Goal: Navigation & Orientation: Find specific page/section

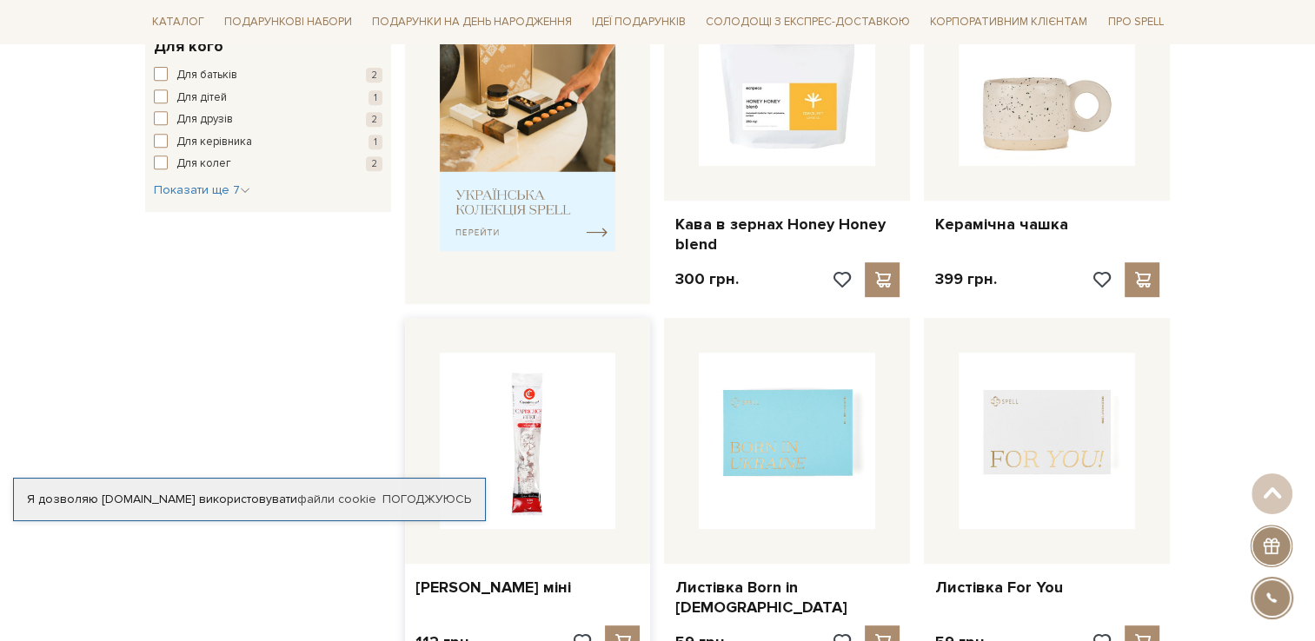
scroll to position [782, 0]
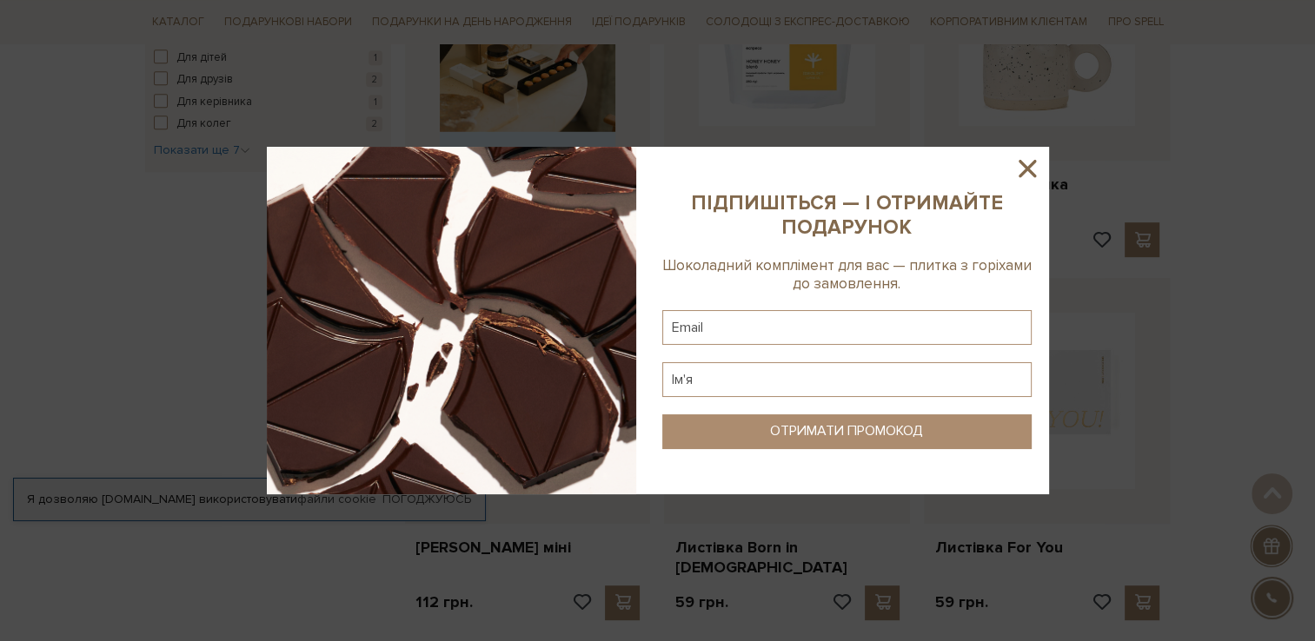
drag, startPoint x: 1026, startPoint y: 167, endPoint x: 979, endPoint y: 153, distance: 49.0
click at [1016, 162] on icon at bounding box center [1028, 169] width 30 height 30
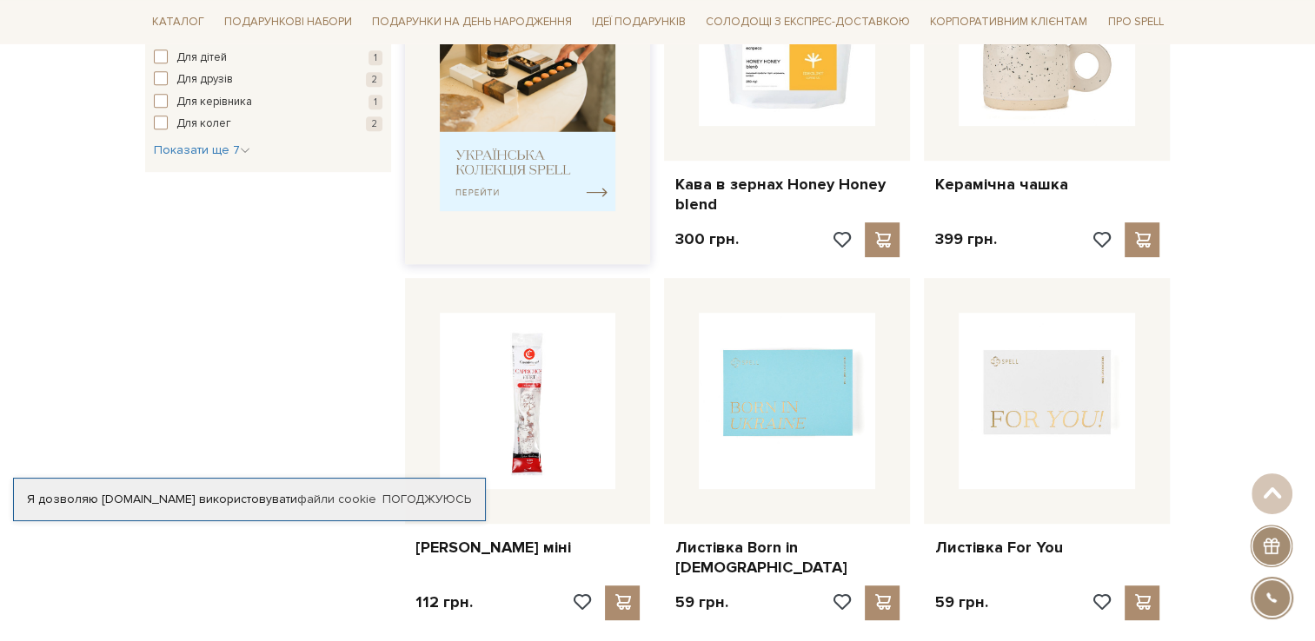
click at [508, 137] on img at bounding box center [528, 90] width 176 height 244
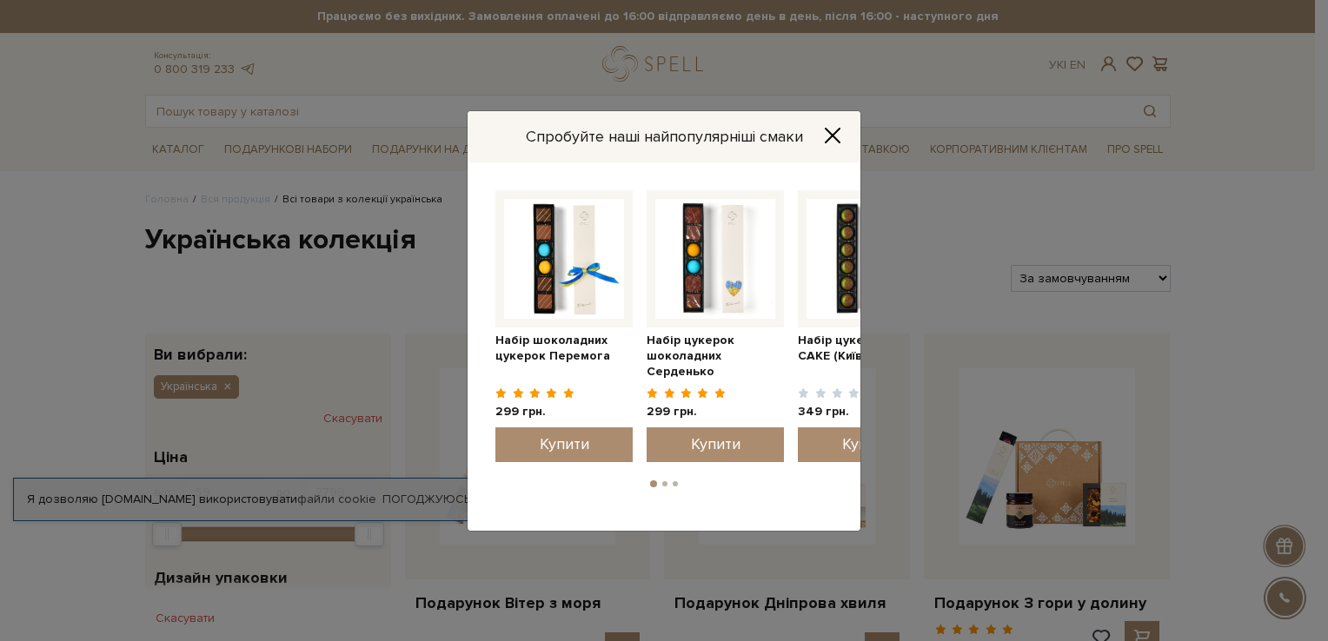
click at [832, 137] on icon "Close" at bounding box center [832, 135] width 17 height 17
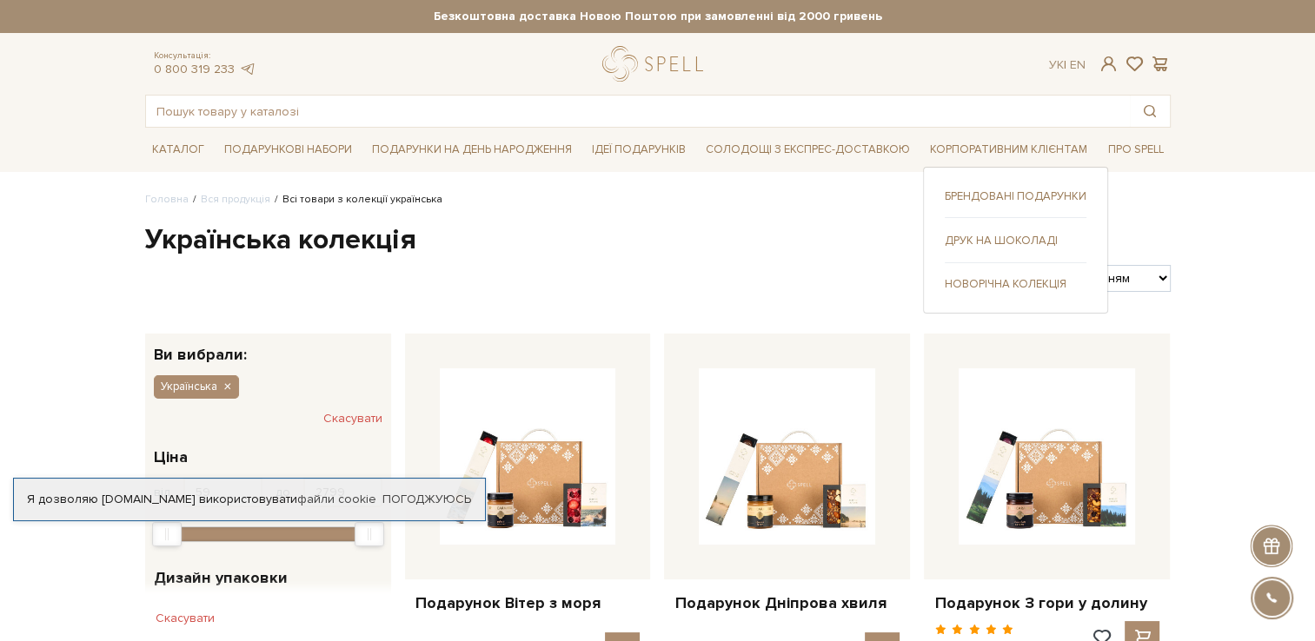
click at [983, 290] on div "Брендовані подарунки Друк на шоколаді" at bounding box center [1015, 240] width 185 height 147
click at [996, 287] on link "Новорічна колекція" at bounding box center [1016, 284] width 142 height 16
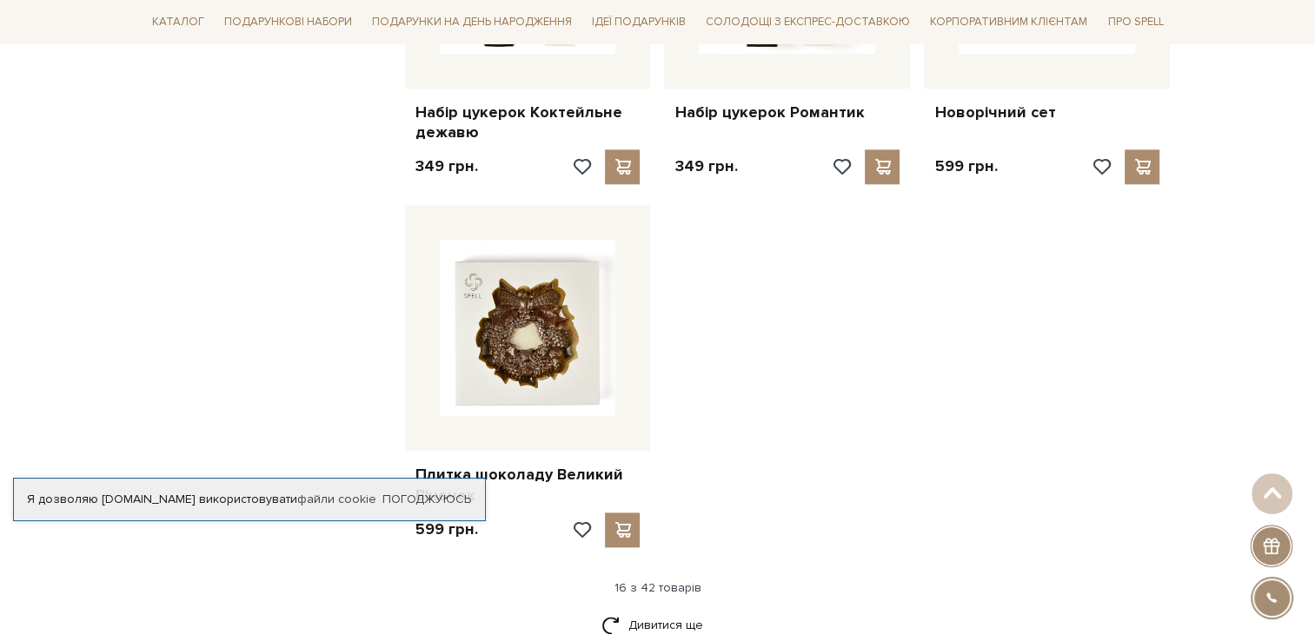
scroll to position [1999, 0]
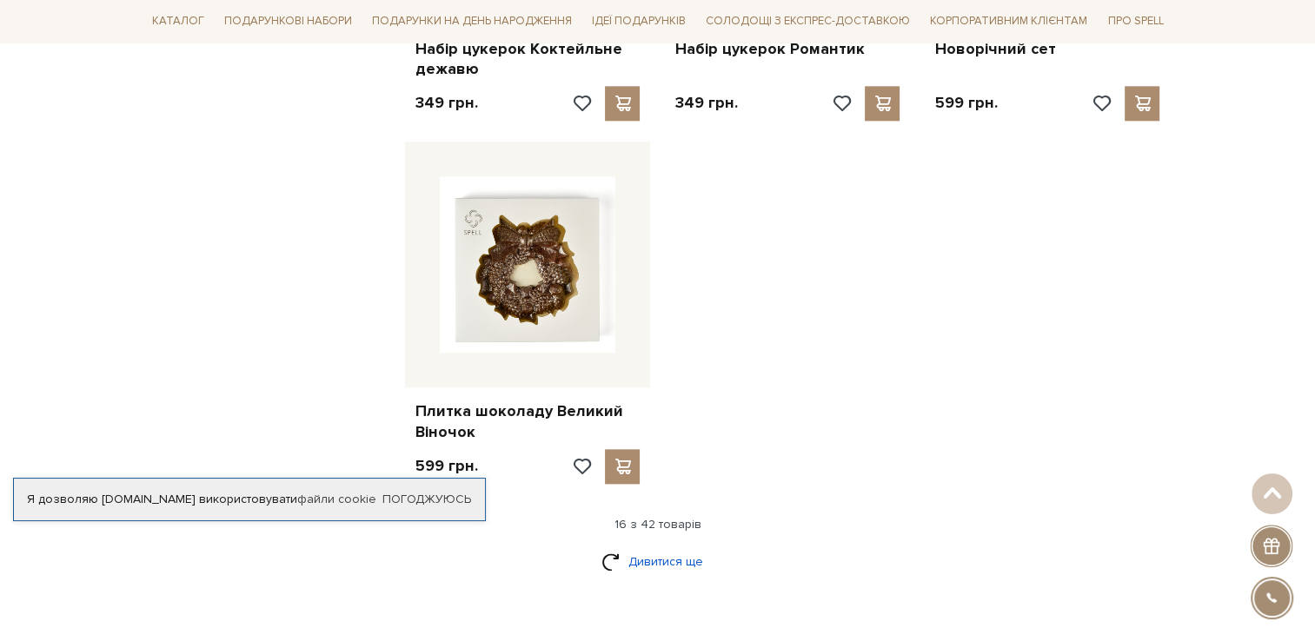
click at [657, 562] on link "Дивитися ще" at bounding box center [658, 562] width 113 height 30
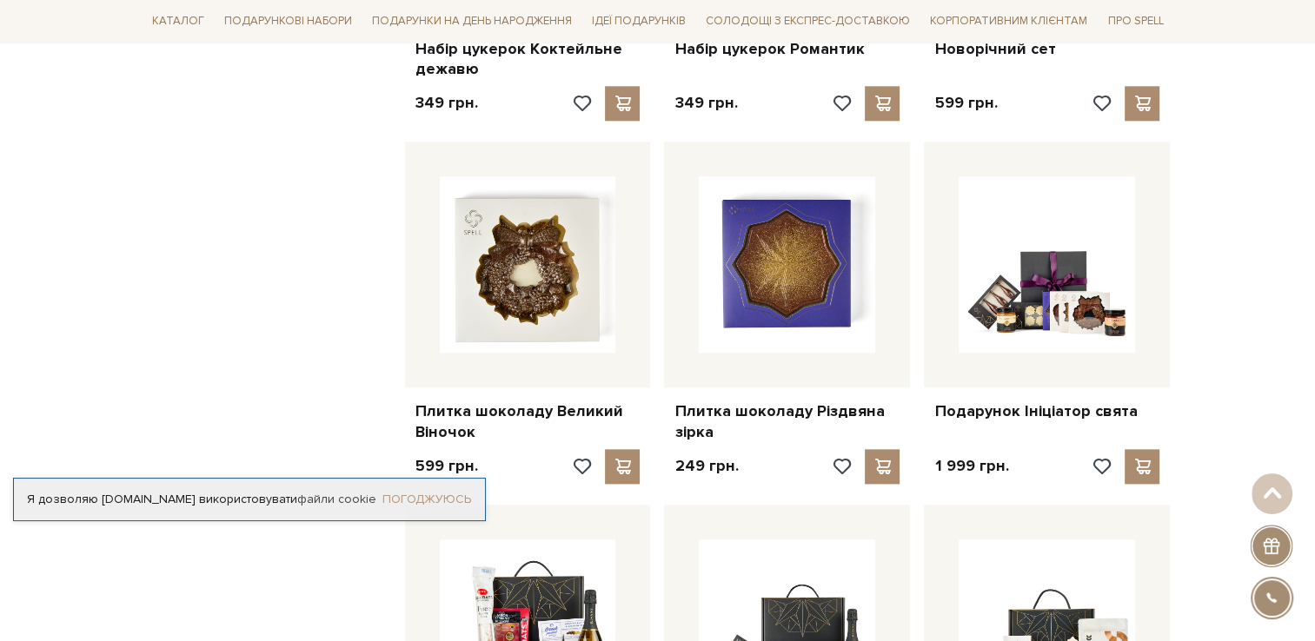
click at [441, 495] on link "Погоджуюсь" at bounding box center [426, 500] width 89 height 16
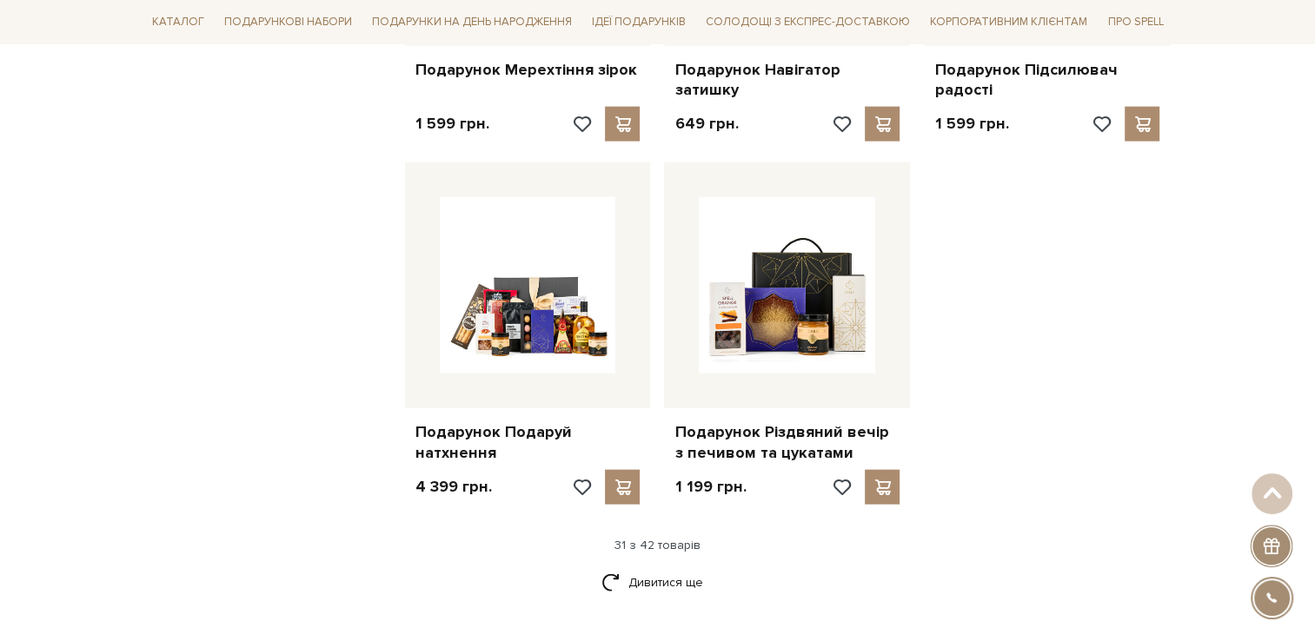
scroll to position [3825, 0]
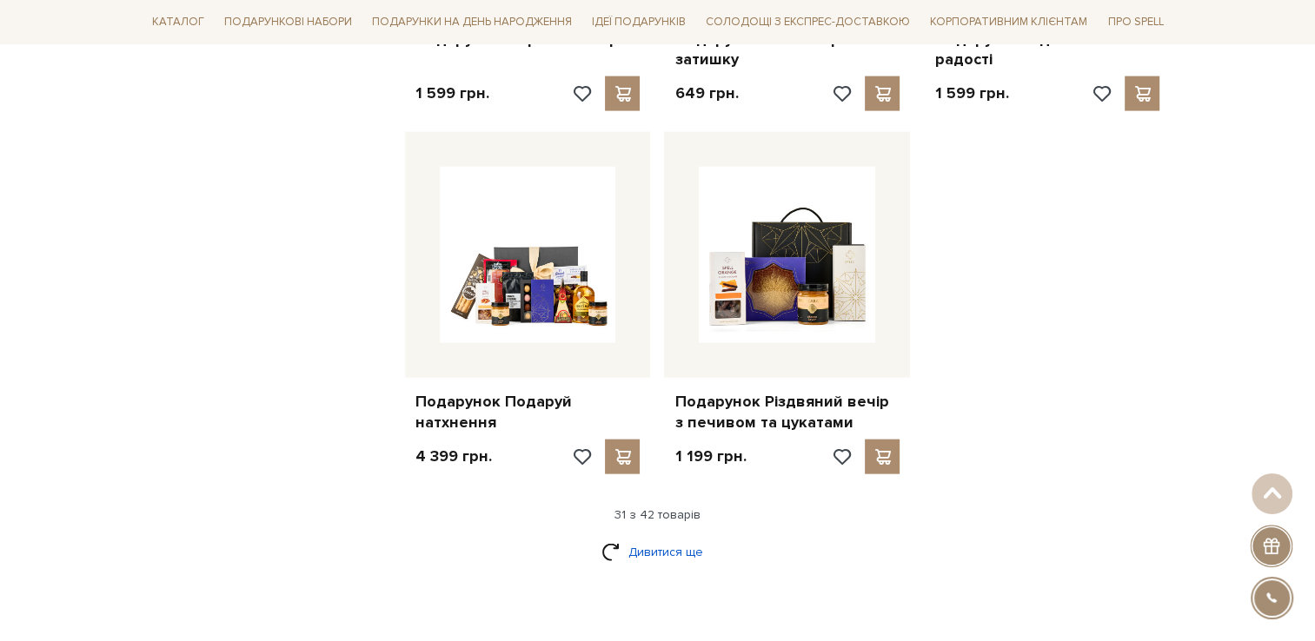
click at [675, 553] on link "Дивитися ще" at bounding box center [658, 552] width 113 height 30
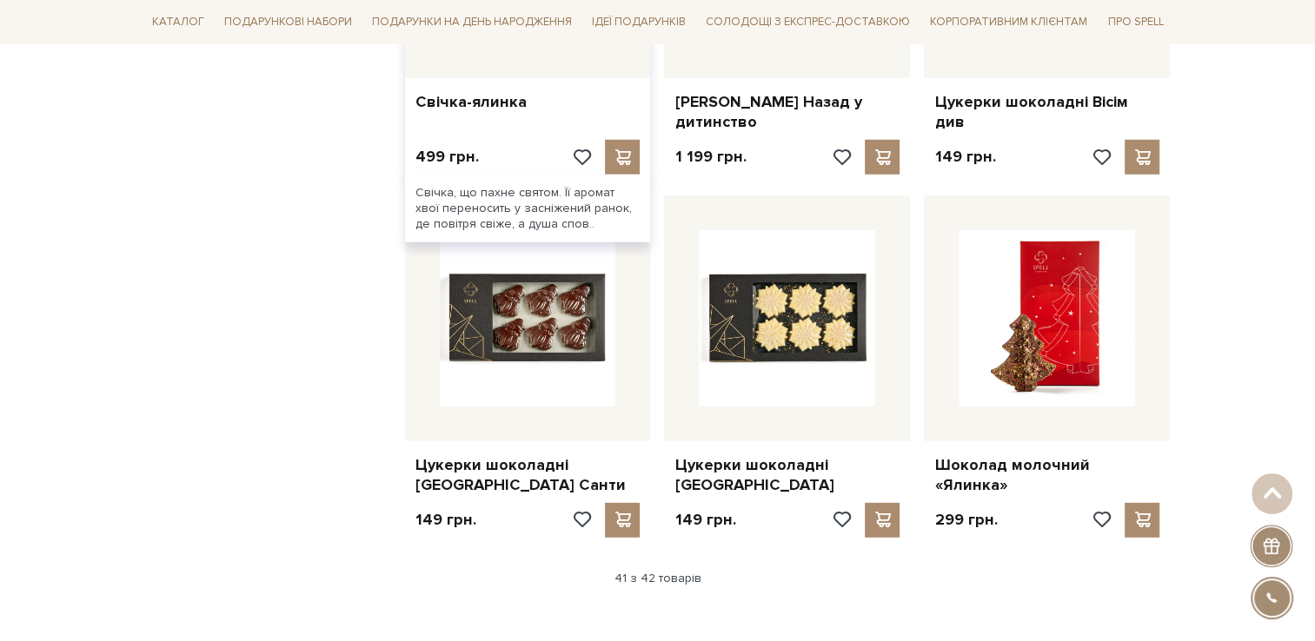
scroll to position [4607, 0]
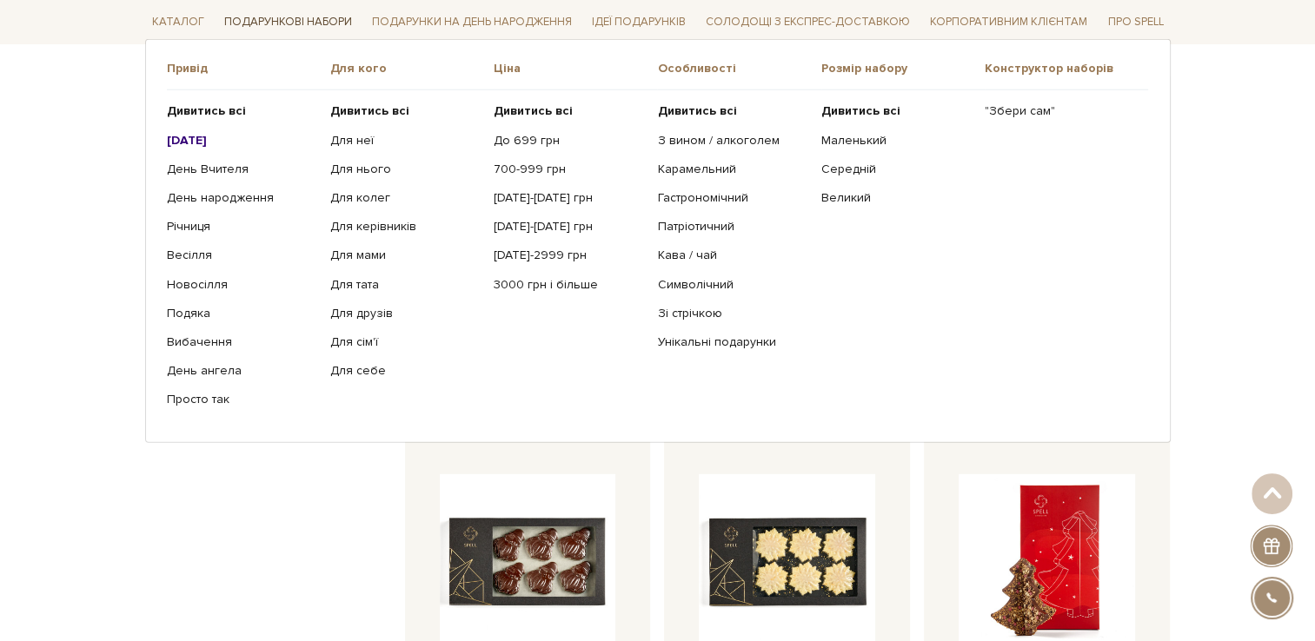
click at [302, 20] on link "Подарункові набори" at bounding box center [288, 22] width 142 height 27
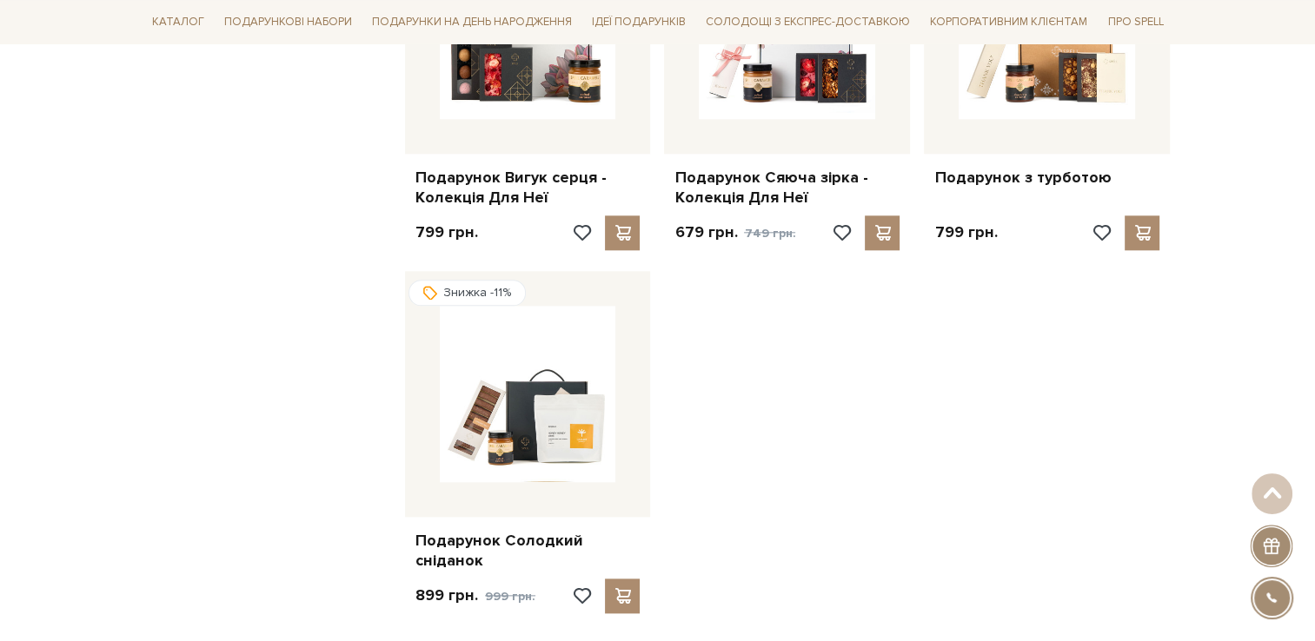
scroll to position [1999, 0]
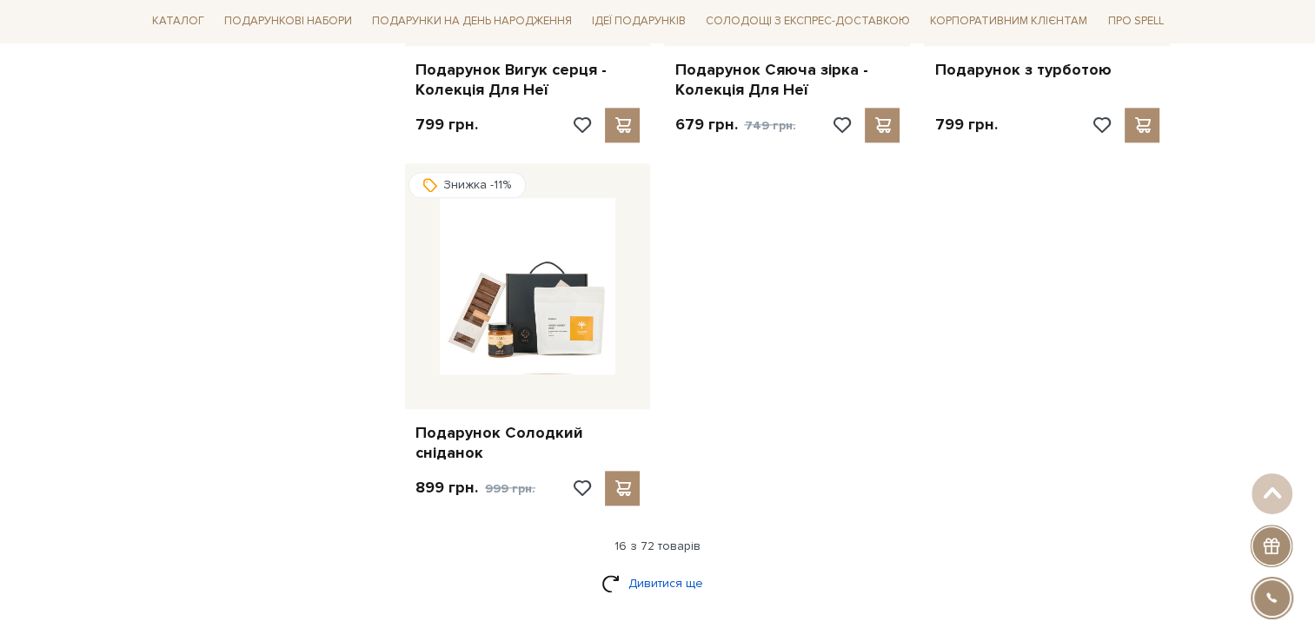
click at [675, 568] on link "Дивитися ще" at bounding box center [658, 583] width 113 height 30
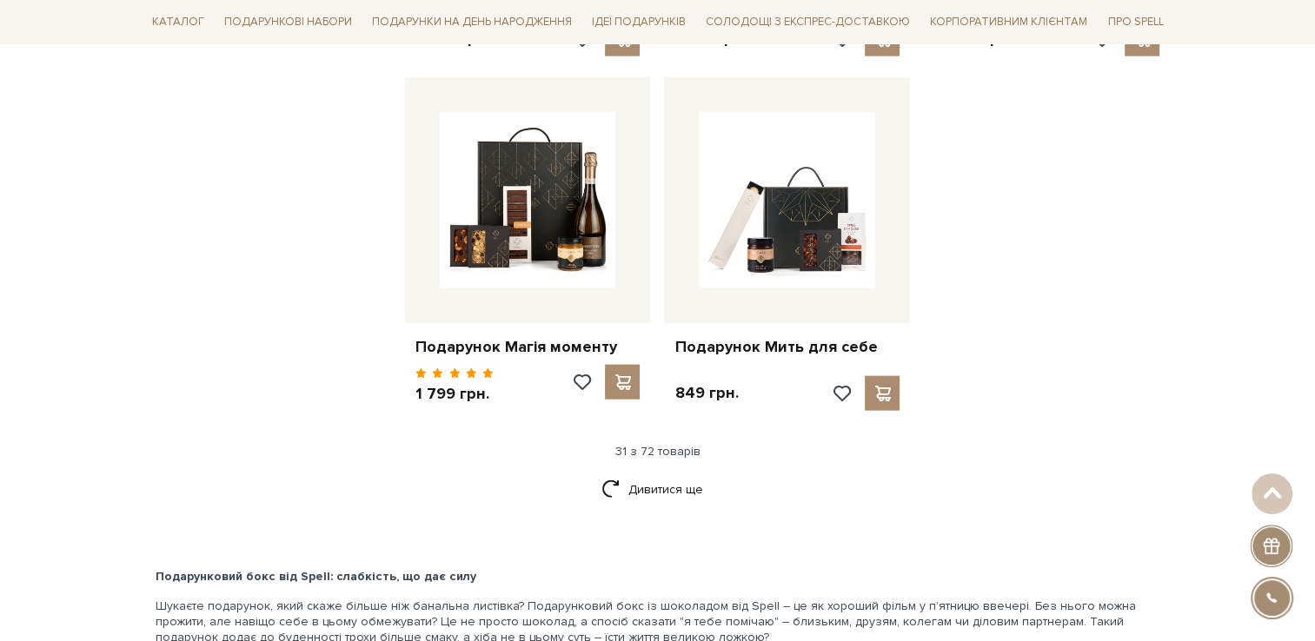
scroll to position [3912, 0]
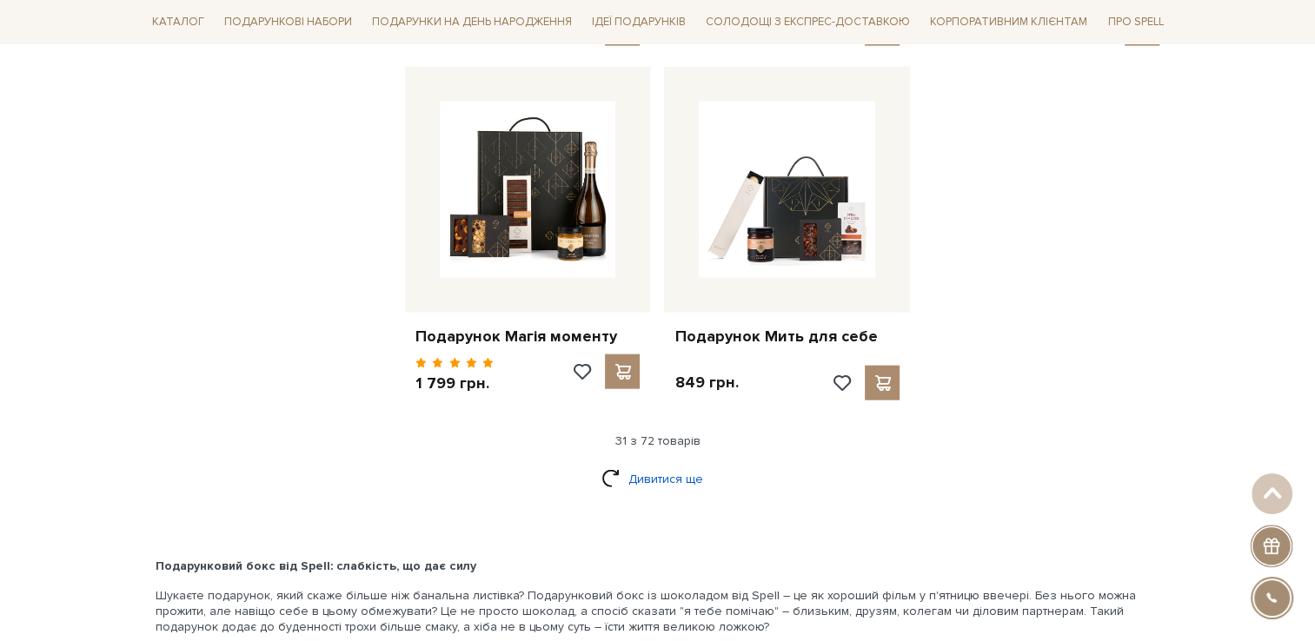
click at [682, 464] on link "Дивитися ще" at bounding box center [658, 479] width 113 height 30
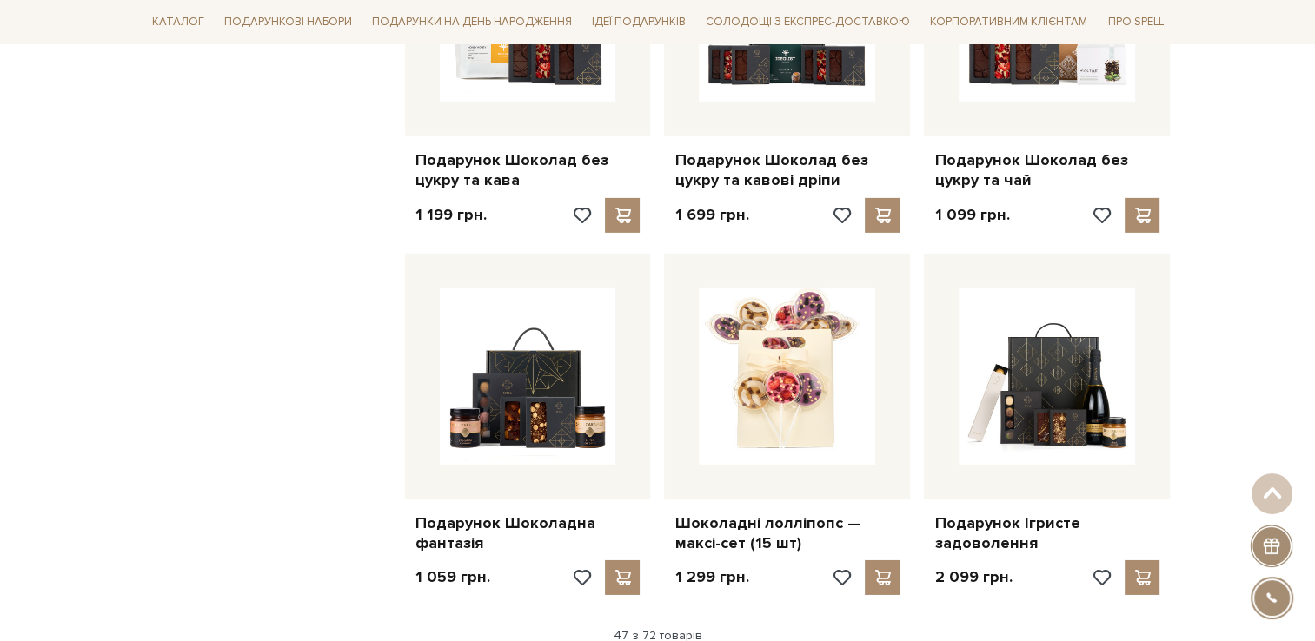
scroll to position [5650, 0]
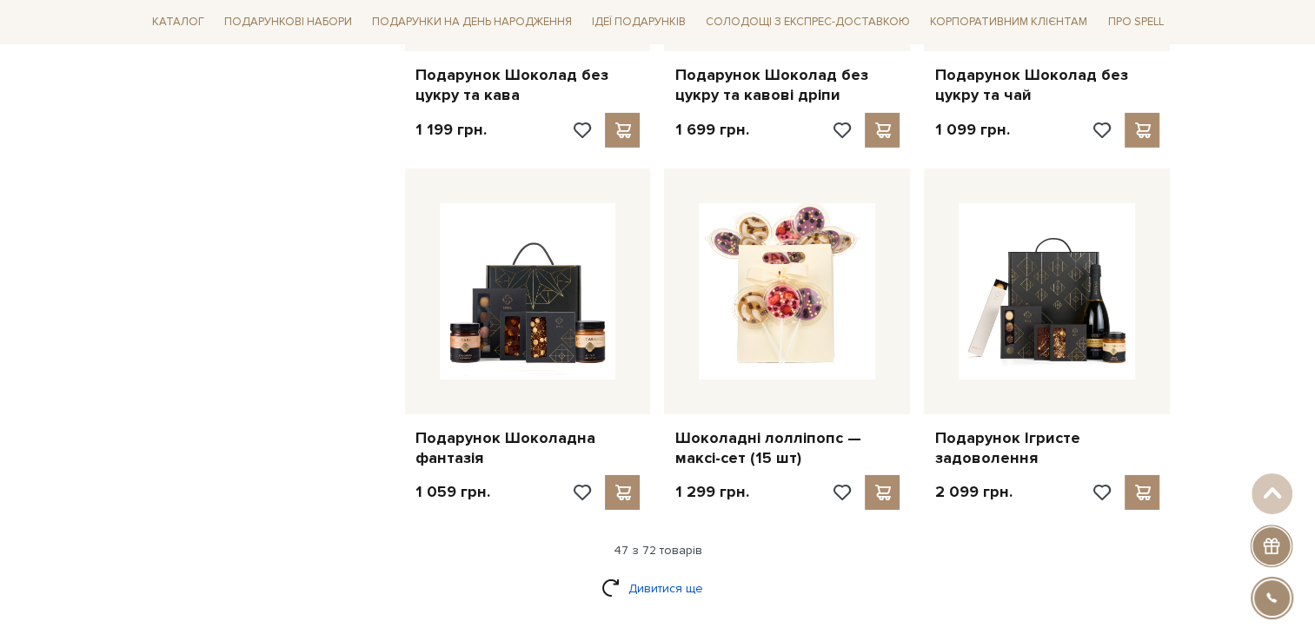
click at [671, 574] on link "Дивитися ще" at bounding box center [658, 589] width 113 height 30
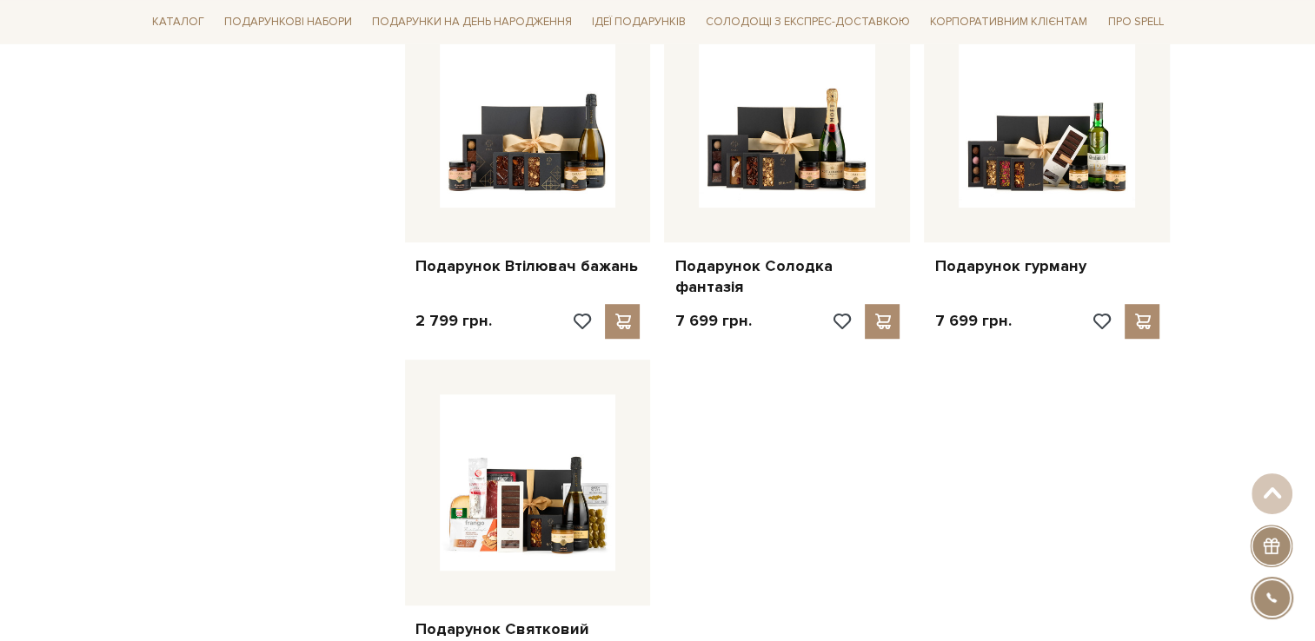
scroll to position [7736, 0]
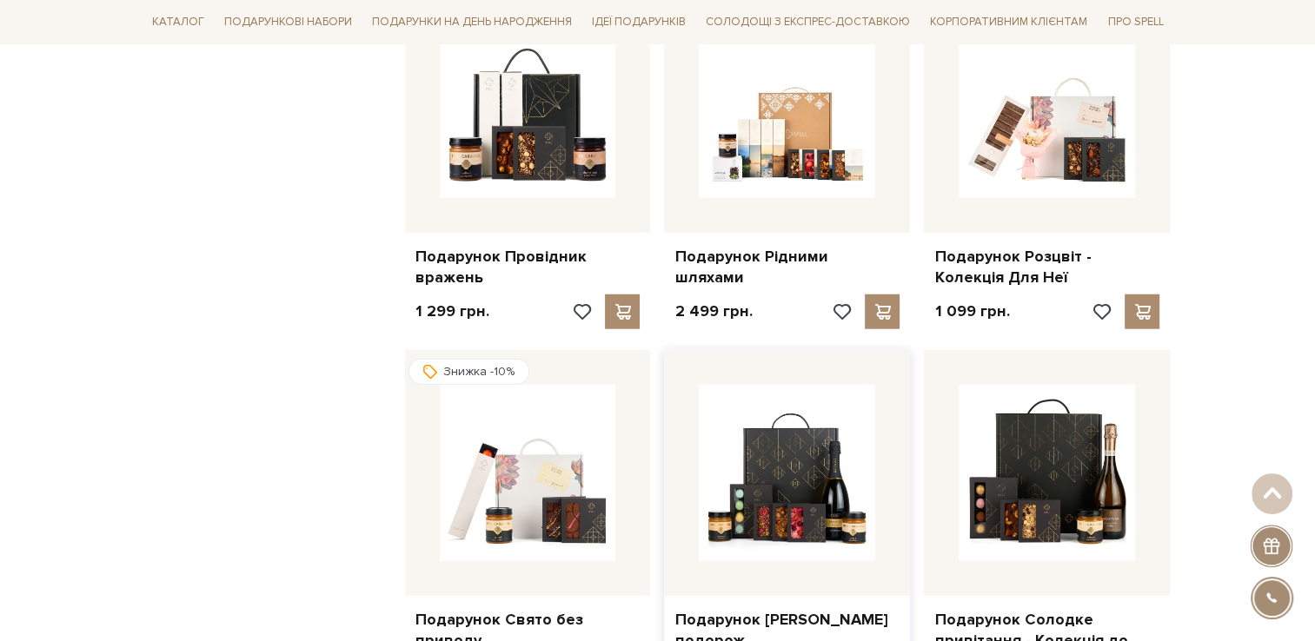
scroll to position [4085, 0]
